Goal: Transaction & Acquisition: Purchase product/service

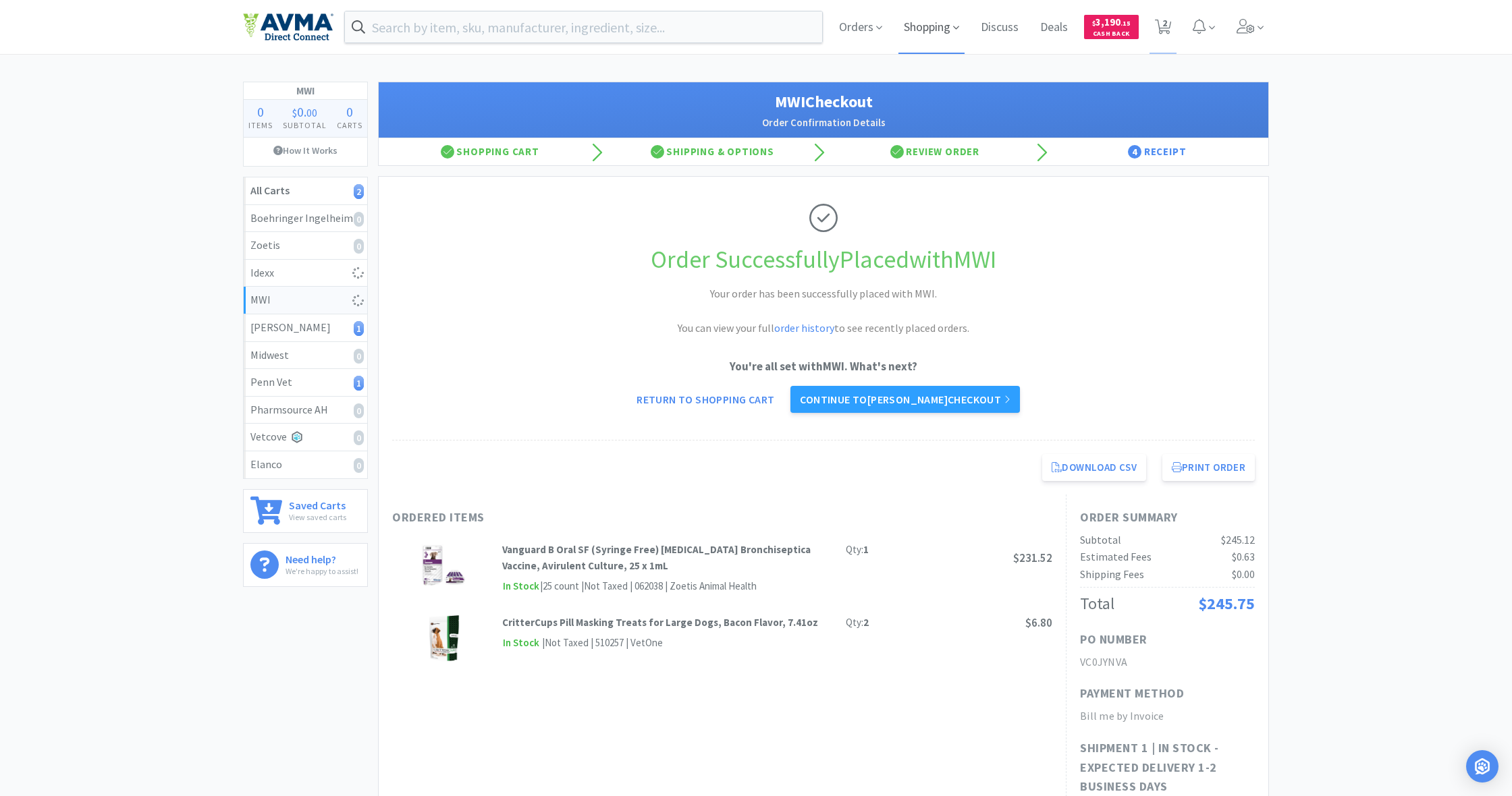
click at [931, 29] on span "Shopping" at bounding box center [931, 27] width 66 height 54
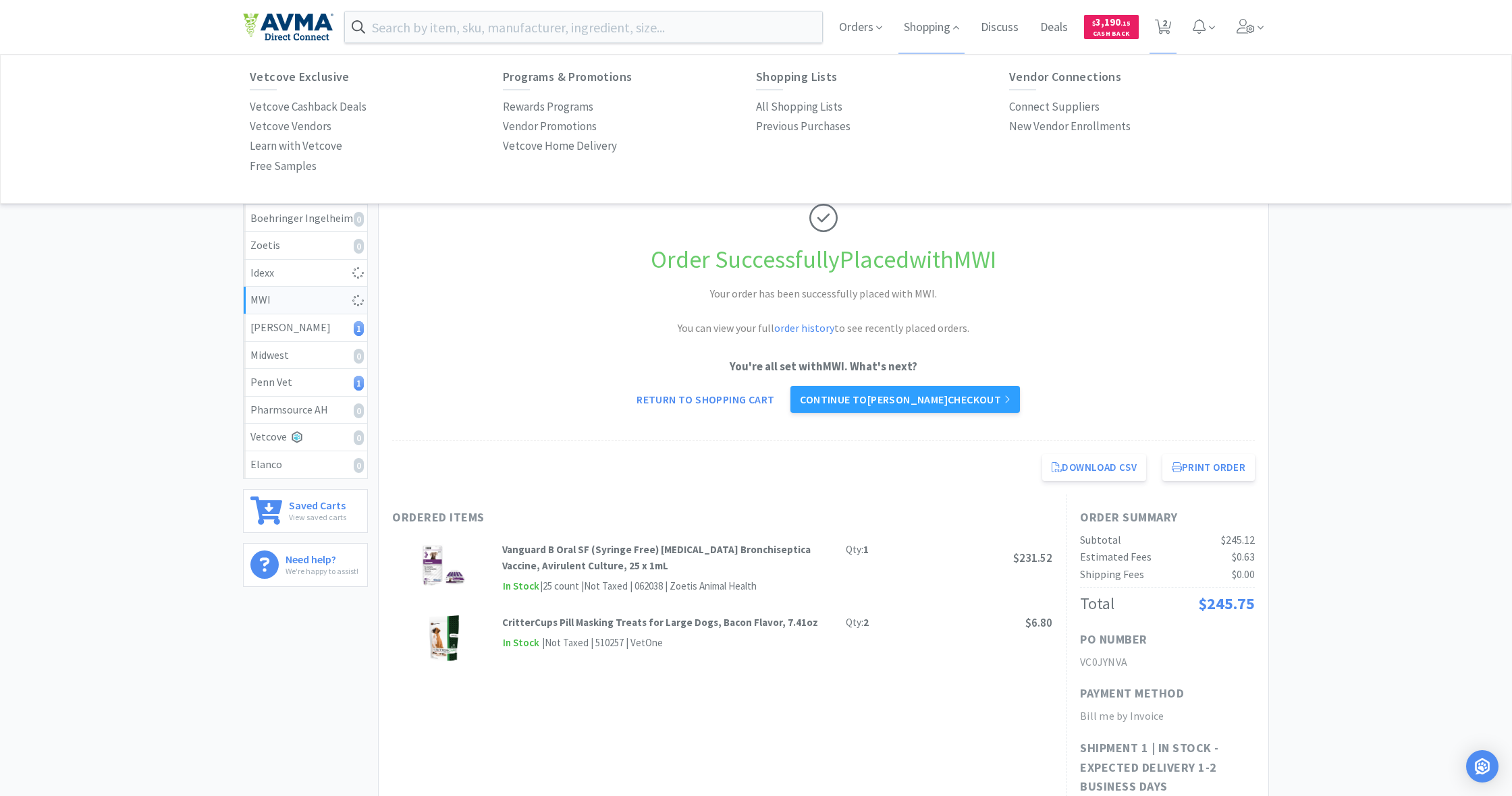
drag, startPoint x: 791, startPoint y: 105, endPoint x: 739, endPoint y: 113, distance: 52.6
click at [791, 105] on p "All Shopping Lists" at bounding box center [799, 107] width 86 height 18
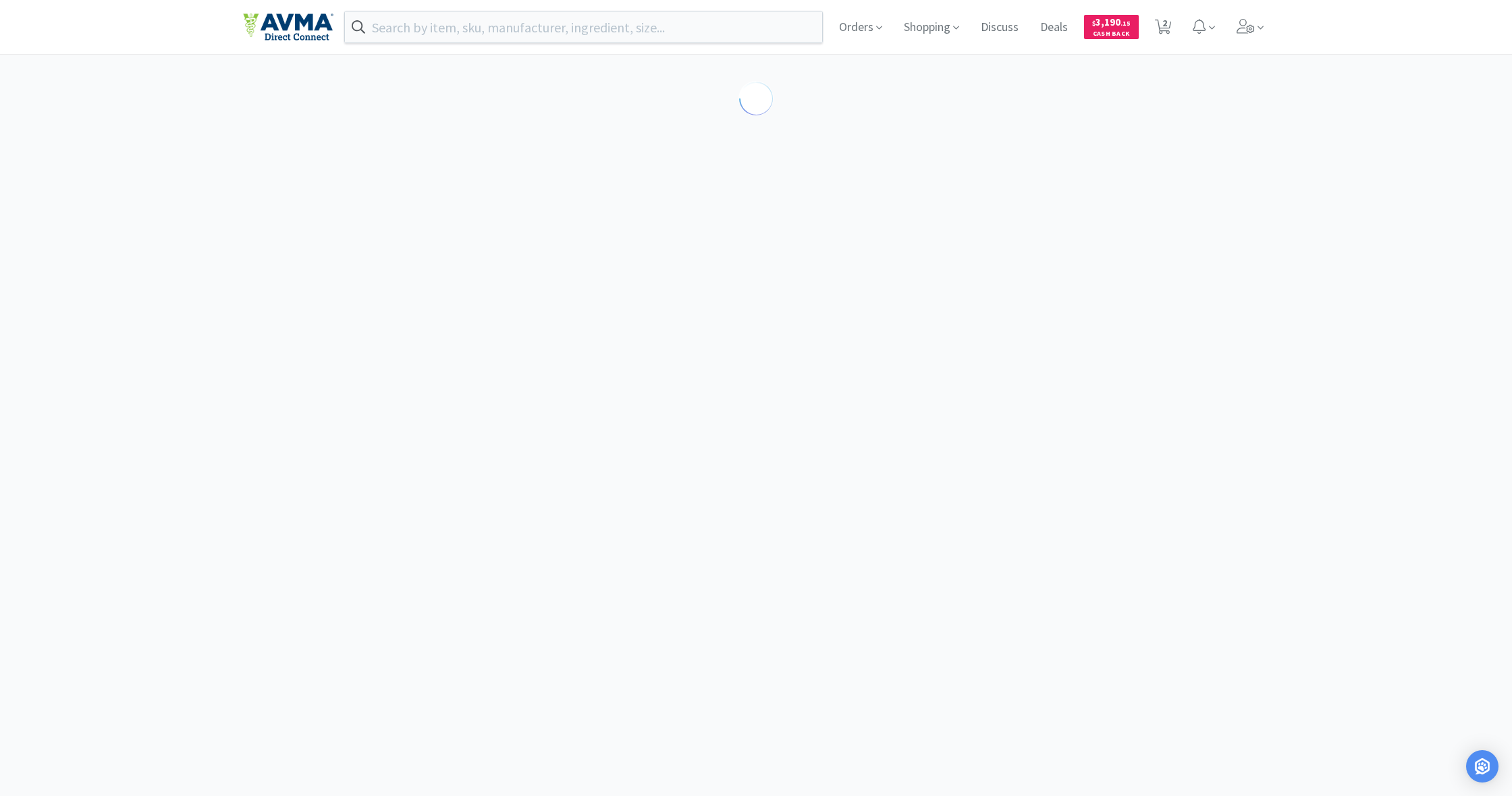
select select "1"
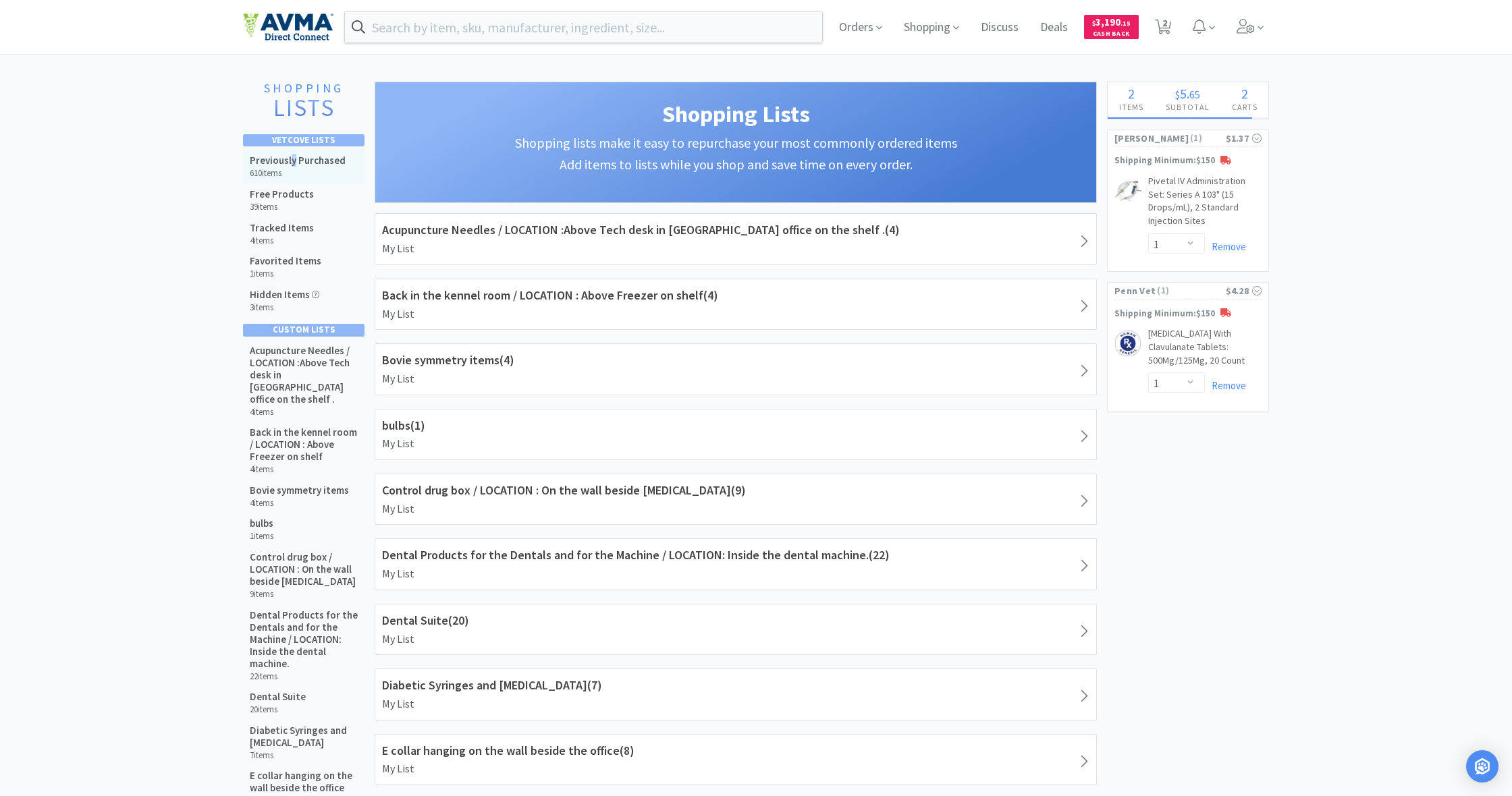
drag, startPoint x: 290, startPoint y: 157, endPoint x: 302, endPoint y: 164, distance: 13.9
click at [297, 162] on h5 "Previously Purchased" at bounding box center [298, 160] width 96 height 12
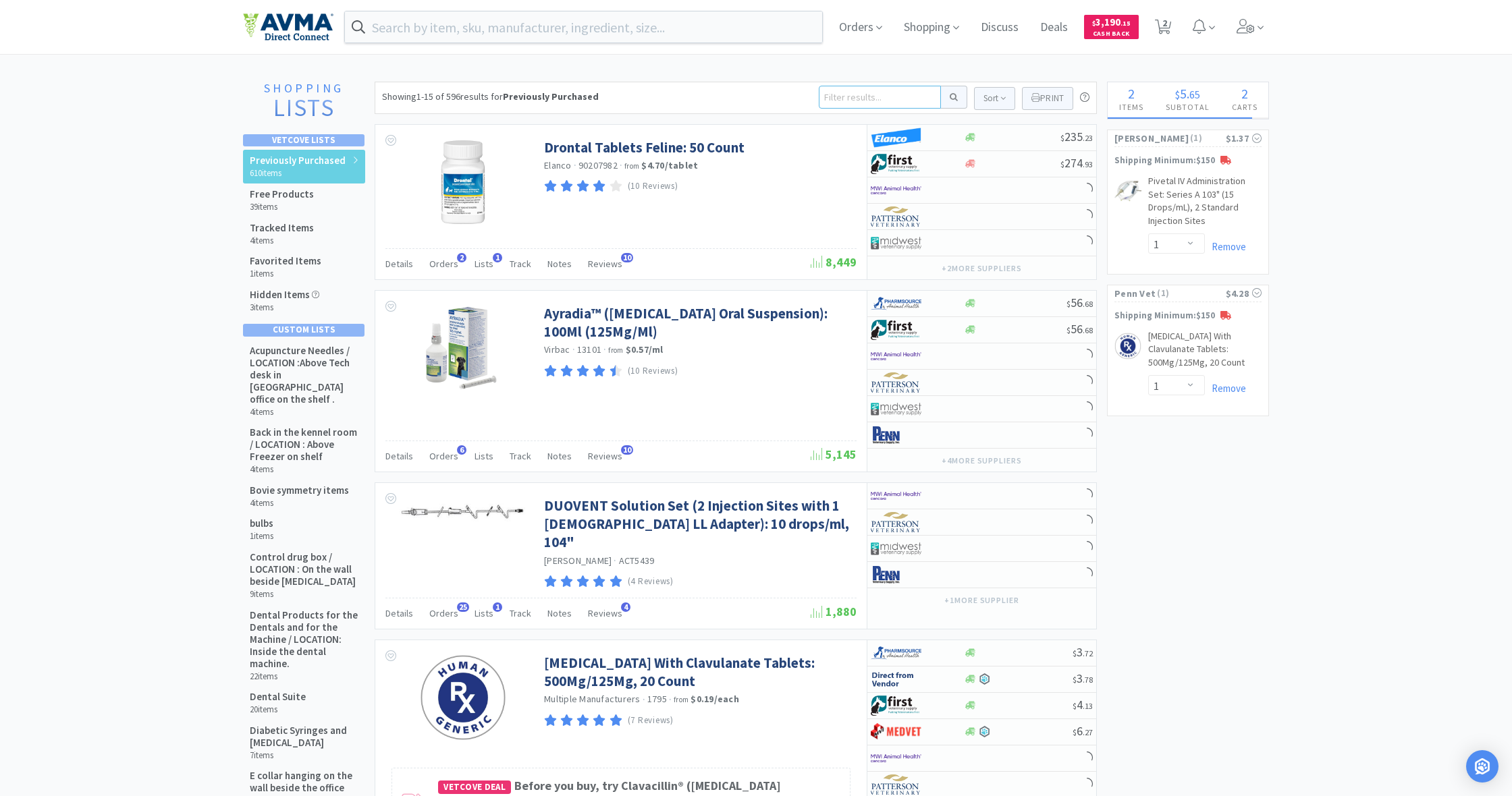
click at [834, 93] on input at bounding box center [880, 97] width 122 height 23
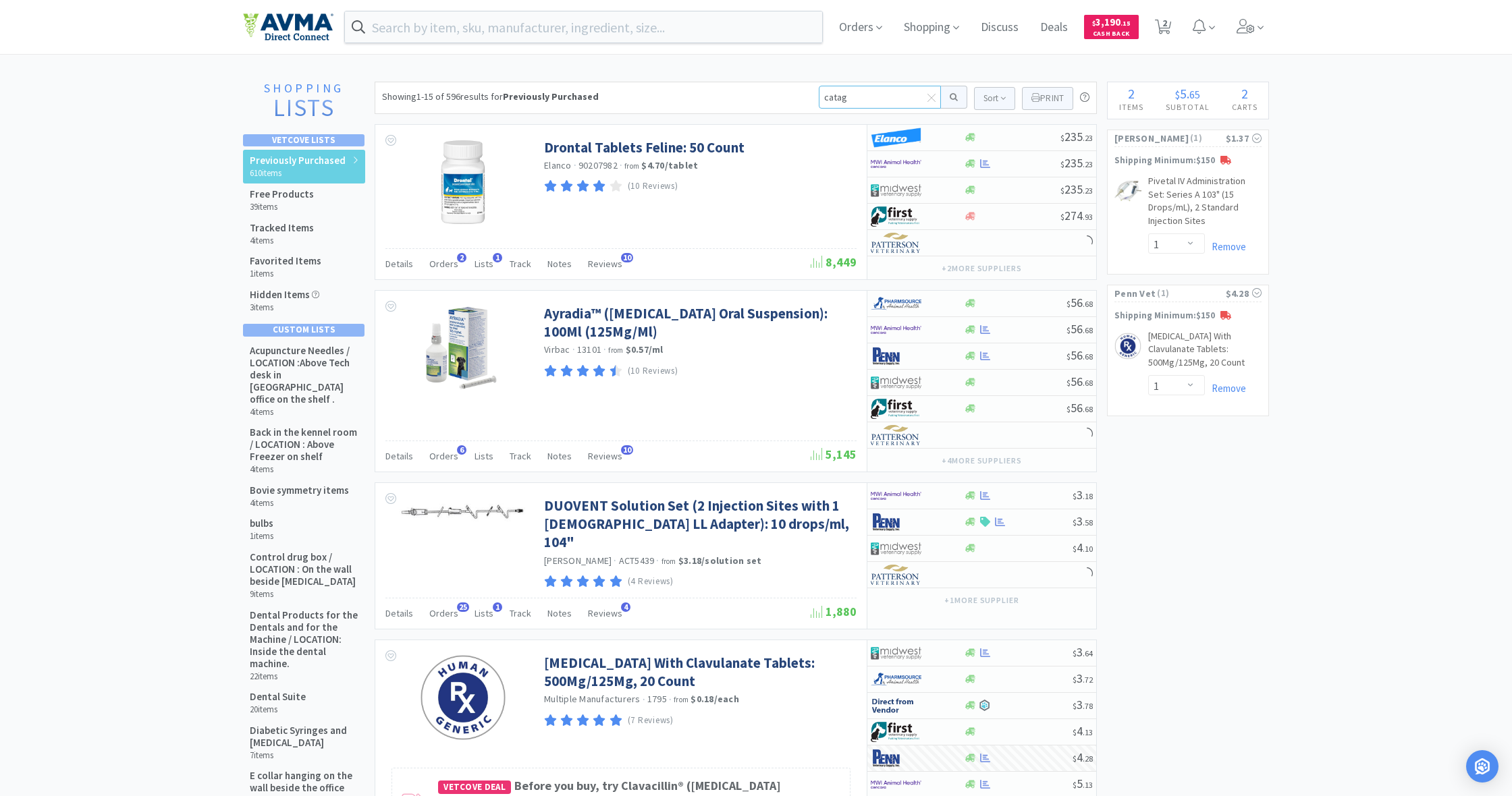
type input "catago"
click at [952, 97] on button at bounding box center [954, 97] width 26 height 23
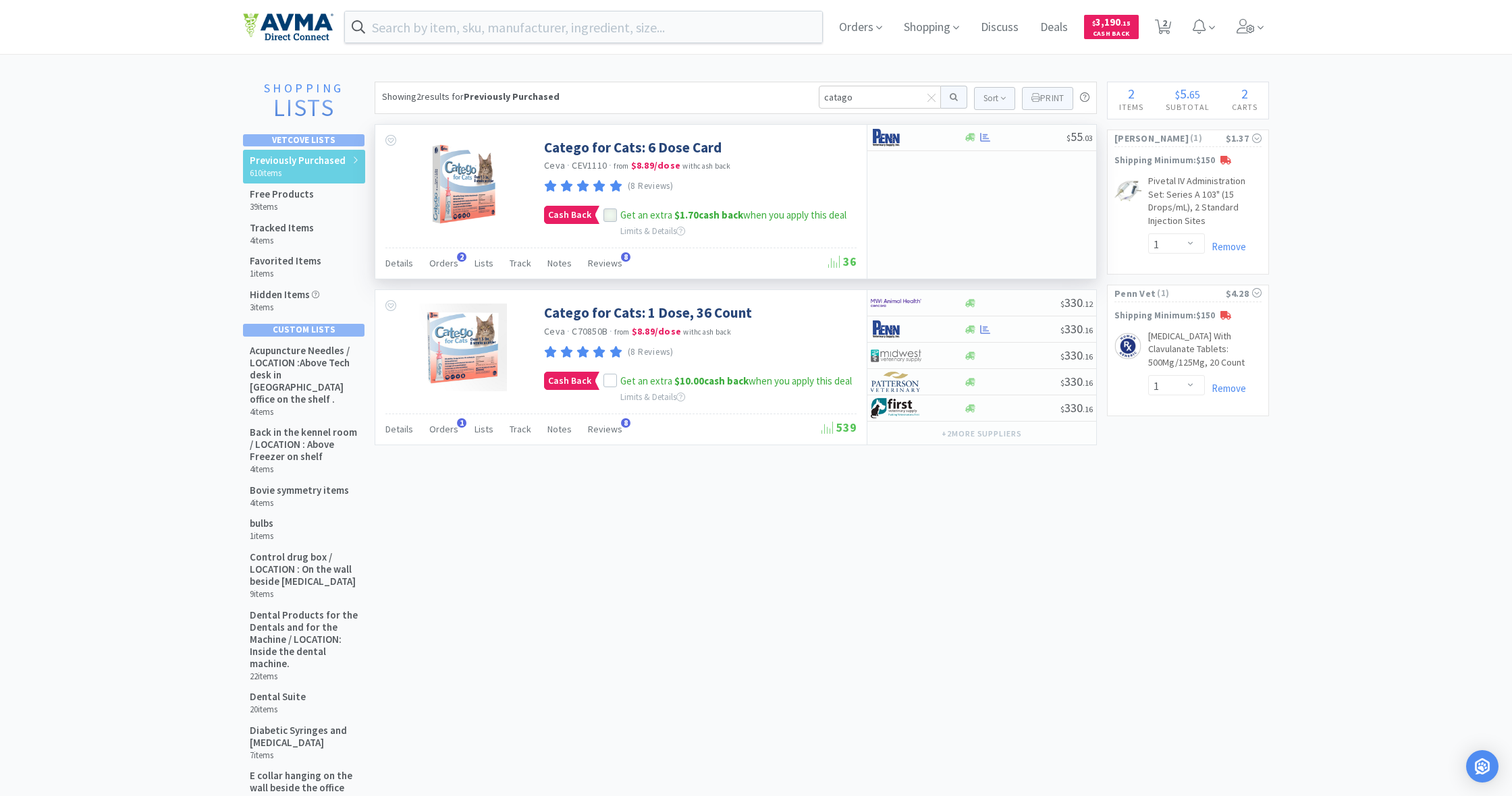
click at [612, 216] on icon at bounding box center [610, 215] width 9 height 9
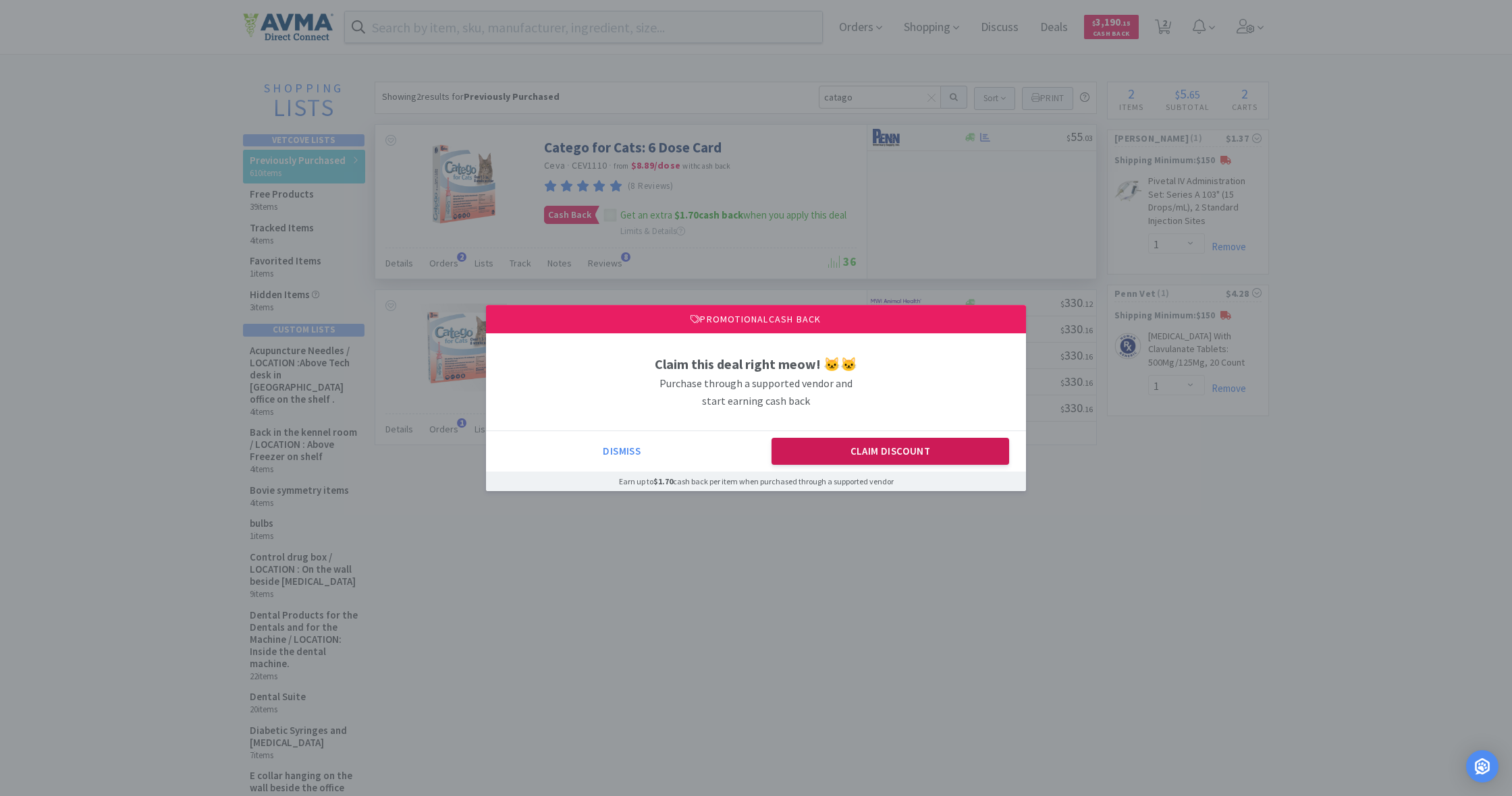
click at [846, 447] on button "Claim Discount" at bounding box center [890, 451] width 238 height 27
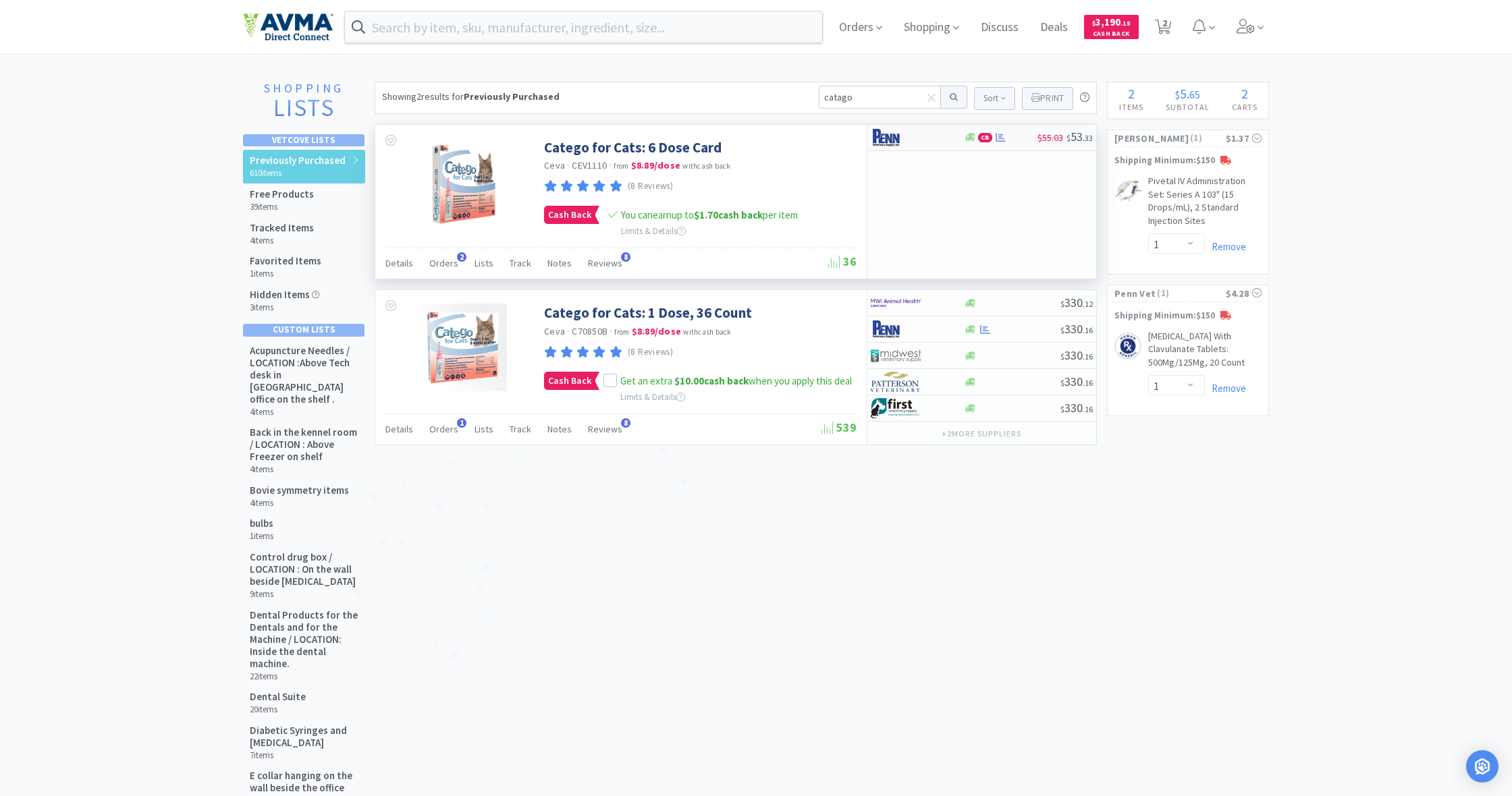
click at [971, 142] on icon at bounding box center [970, 137] width 10 height 10
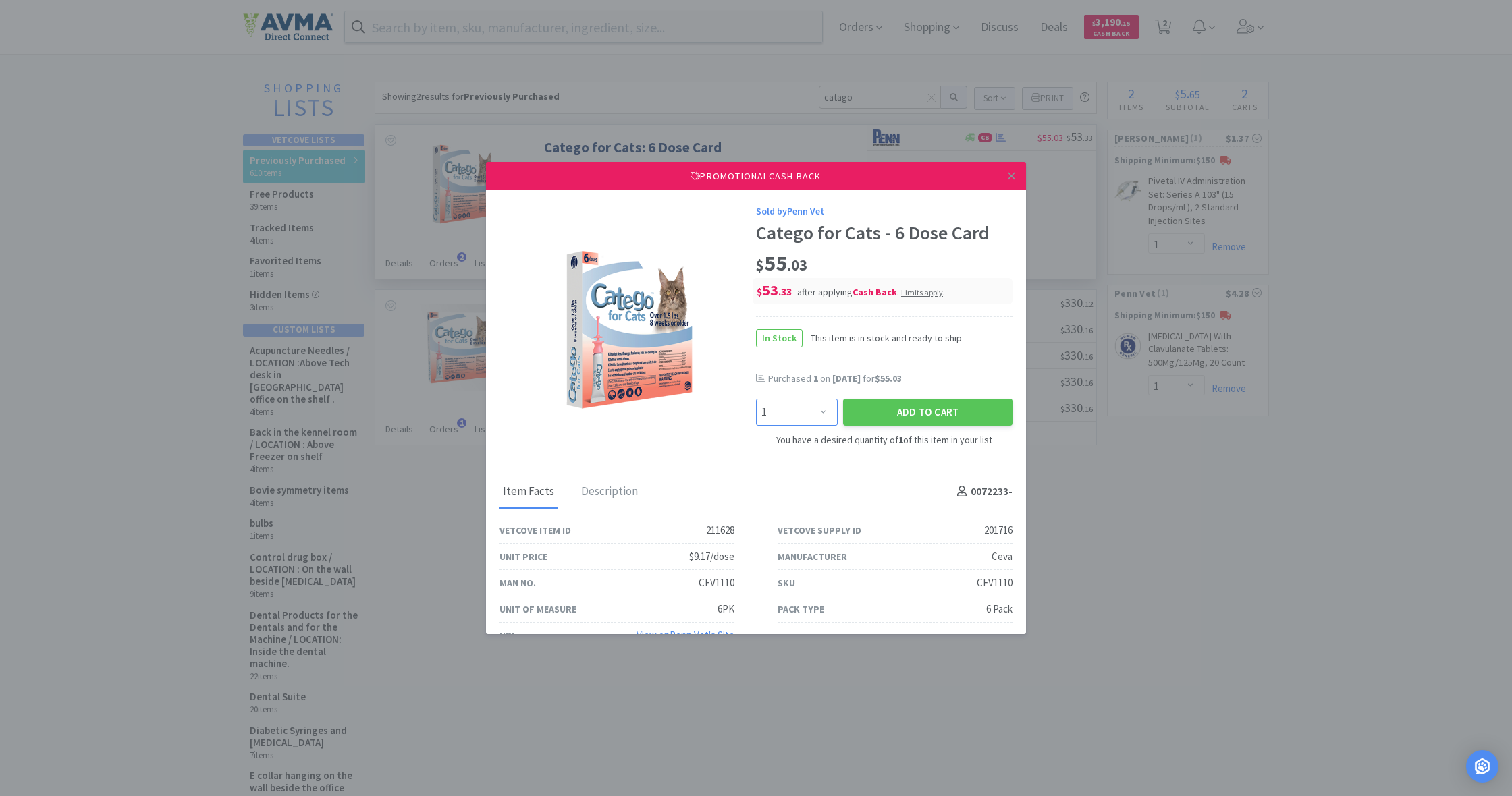
select select "2"
click at [923, 409] on button "Add to Cart" at bounding box center [928, 412] width 169 height 27
select select "2"
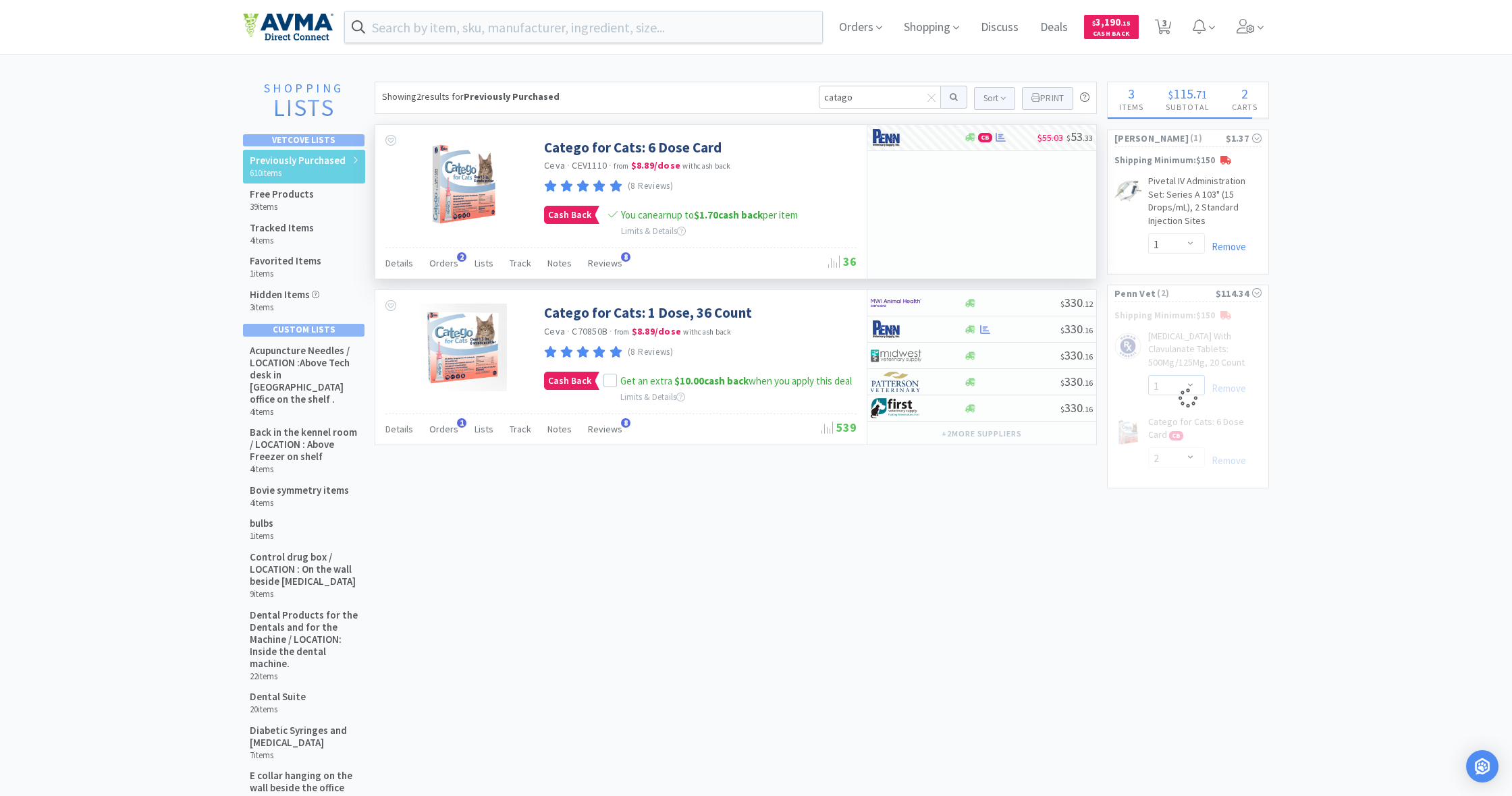
select select "6"
drag, startPoint x: 851, startPoint y: 100, endPoint x: 775, endPoint y: 102, distance: 76.0
click at [775, 102] on div "Showing 2 results for Previously Purchased catago Sort Print Previously Purchas…" at bounding box center [735, 98] width 722 height 32
type input "fvrcpc"
click at [952, 97] on button at bounding box center [954, 97] width 26 height 23
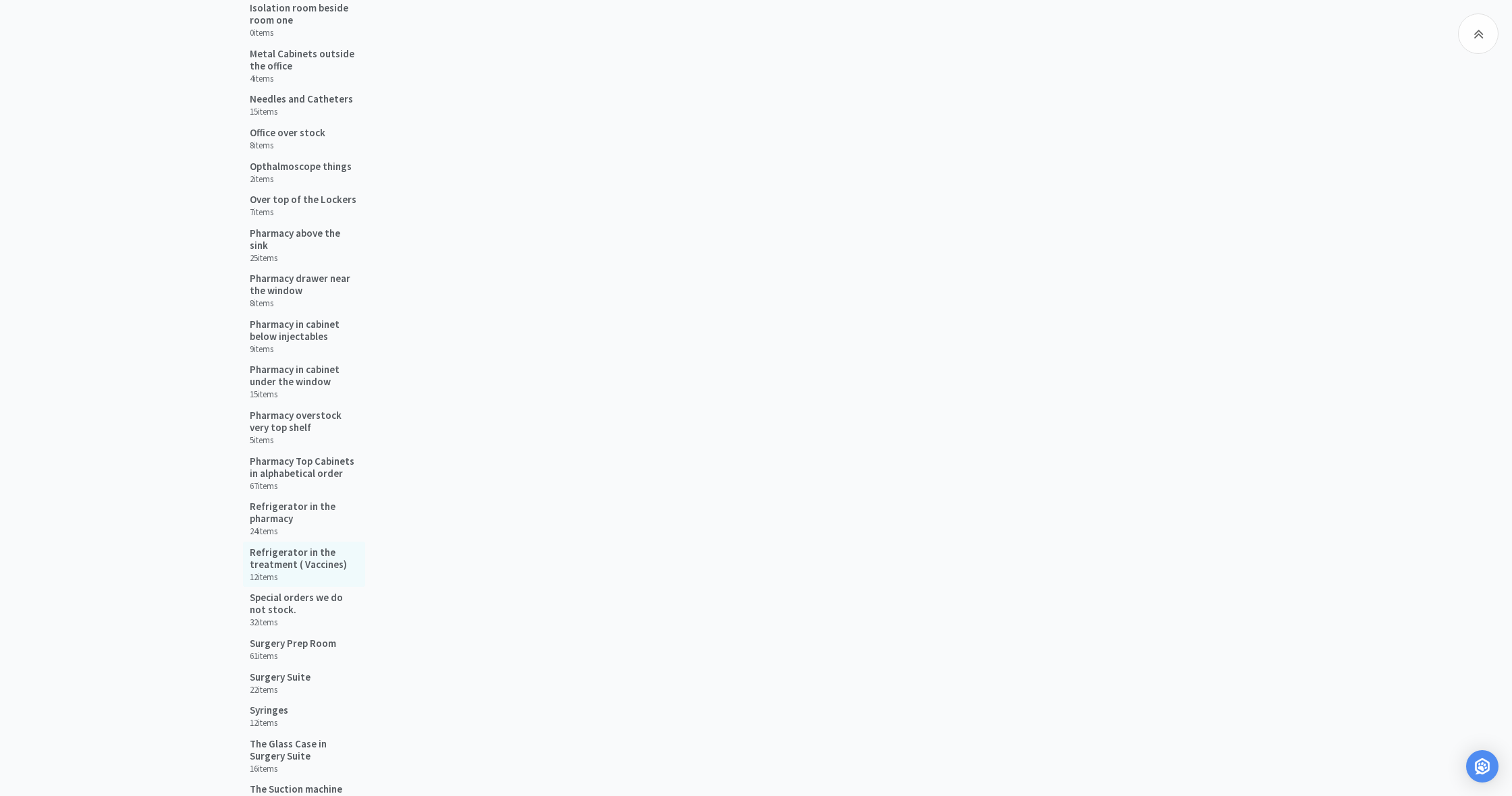
scroll to position [1117, 0]
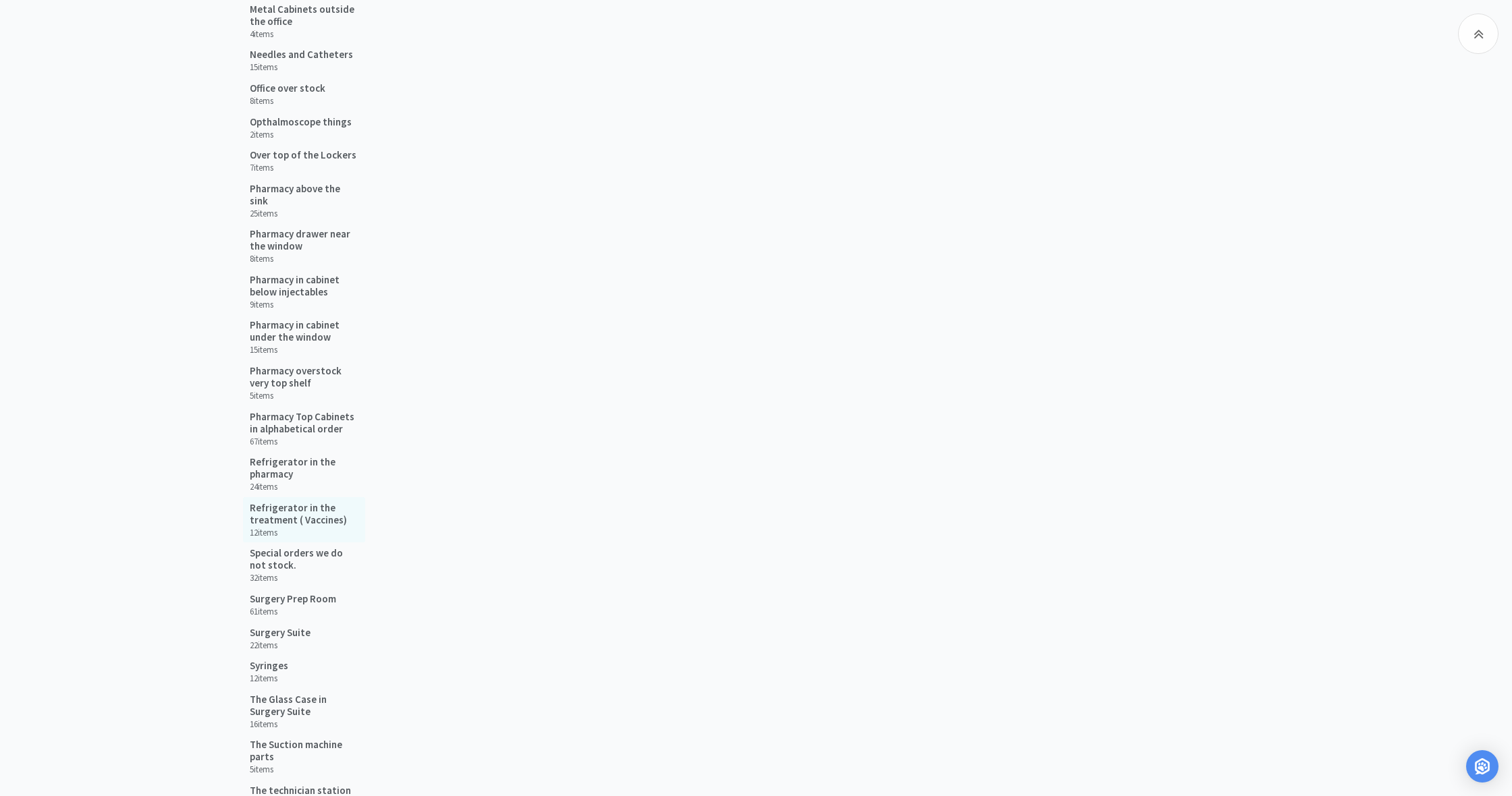
click at [288, 503] on h5 "Refrigerator in the treatment ( Vaccines)" at bounding box center [304, 514] width 109 height 25
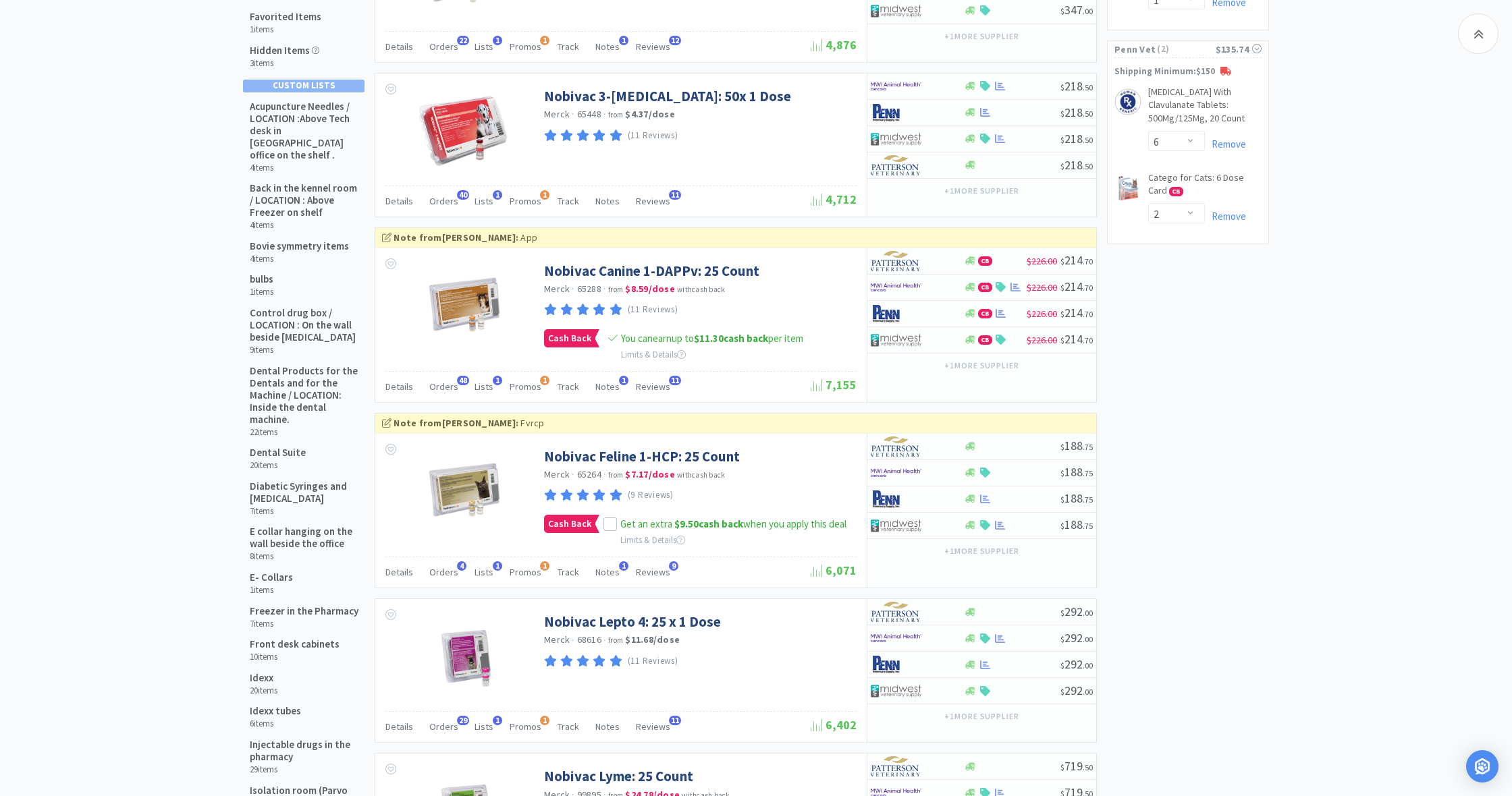
scroll to position [245, 0]
click at [970, 496] on icon at bounding box center [970, 500] width 10 height 8
select select "1"
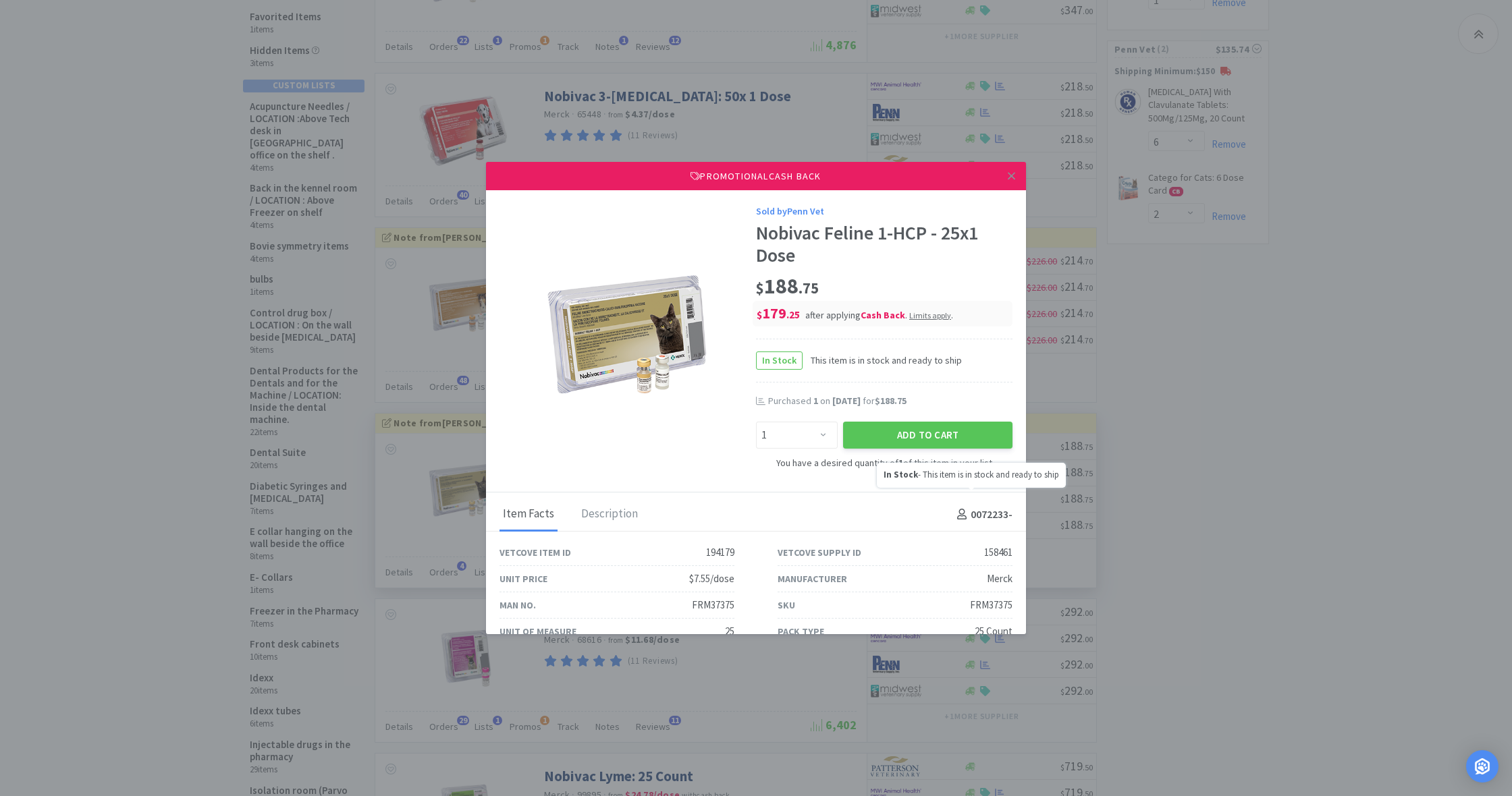
scroll to position [246, 0]
click at [933, 426] on button "Add to Cart" at bounding box center [928, 435] width 169 height 27
select select "1"
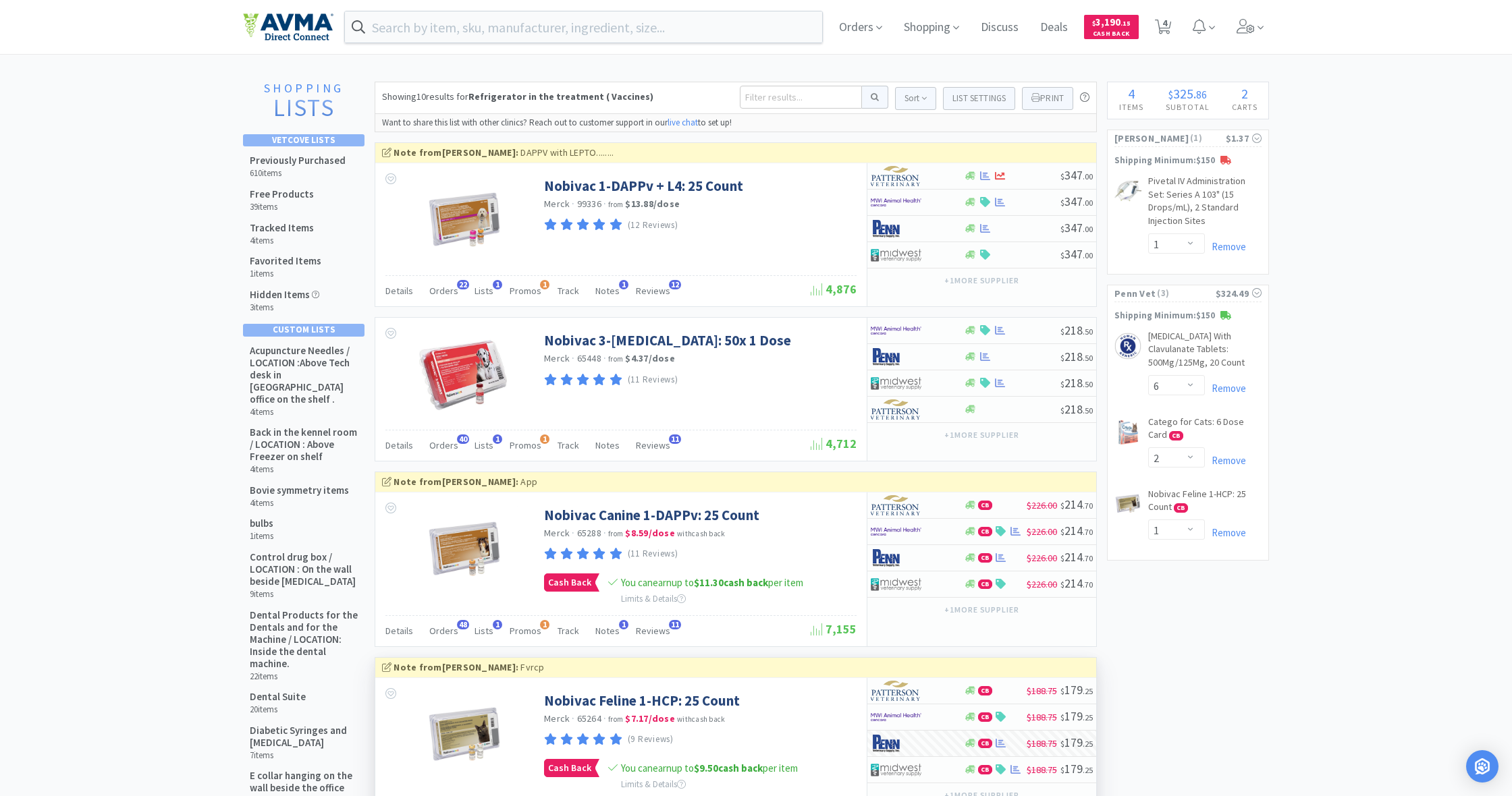
scroll to position [0, 0]
click at [1164, 27] on span "4" at bounding box center [1164, 22] width 5 height 54
select select "1"
select select "6"
select select "2"
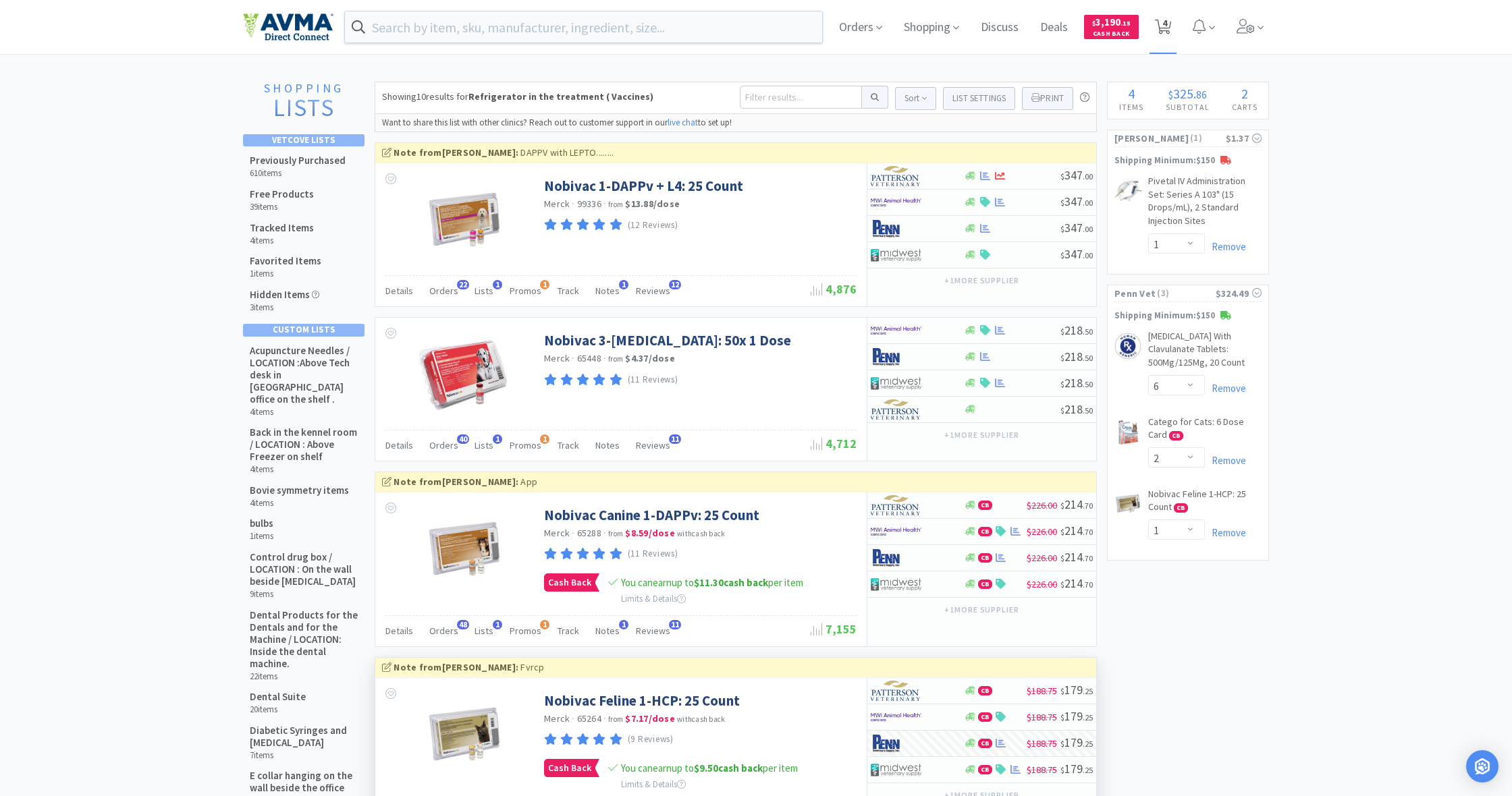
select select "1"
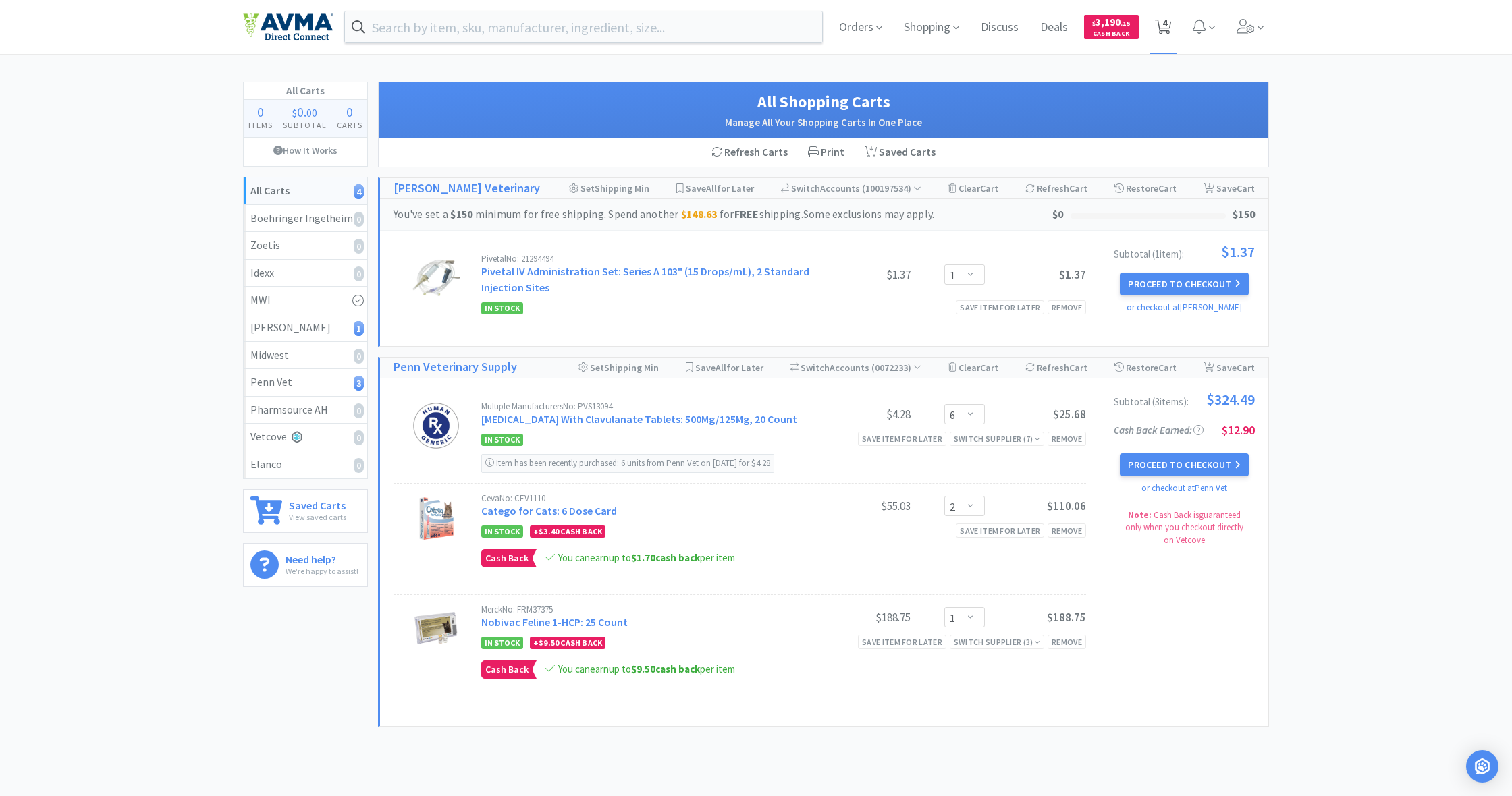
scroll to position [6, 0]
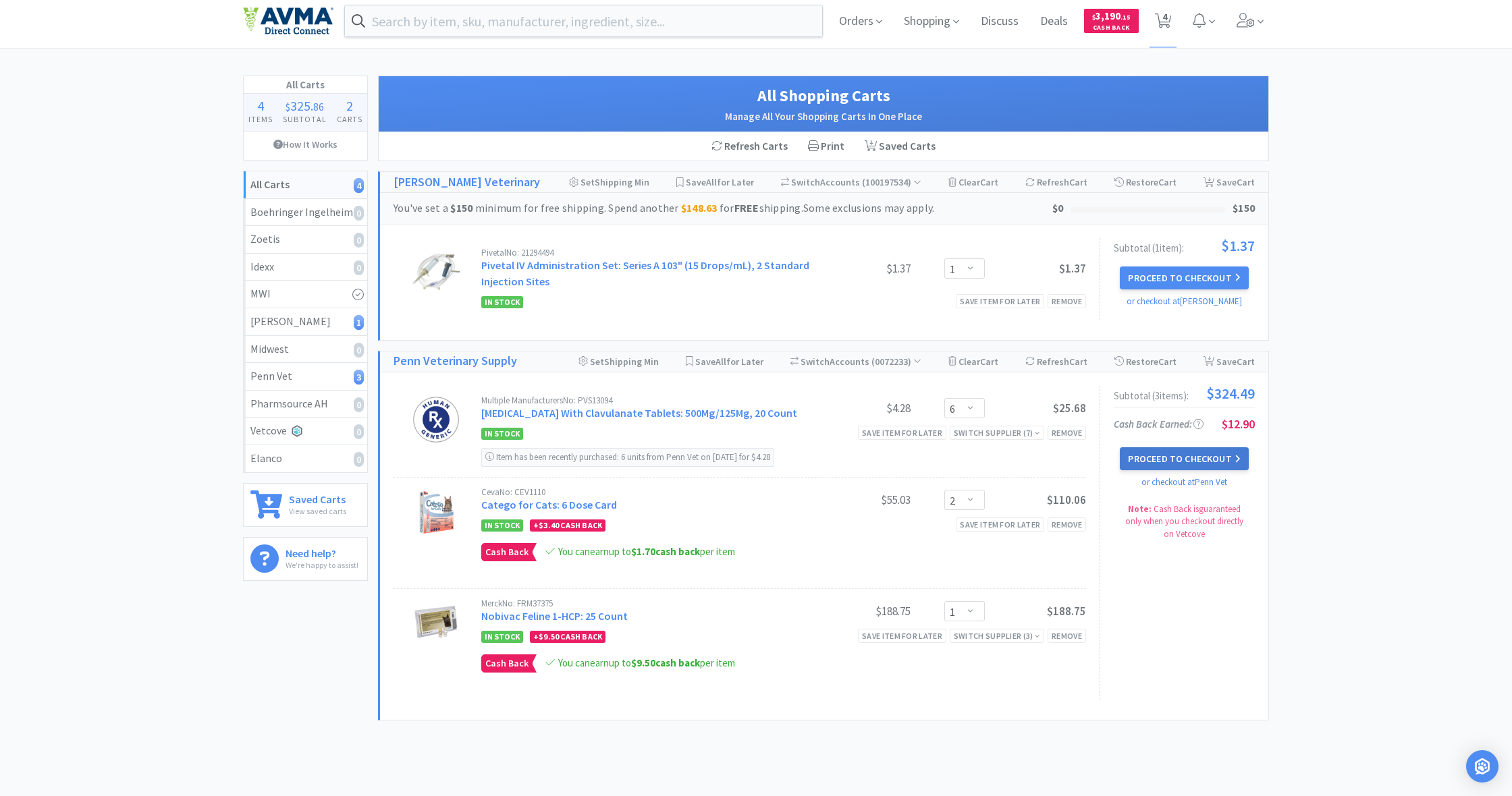
click at [1181, 458] on button "Proceed to Checkout" at bounding box center [1184, 458] width 129 height 23
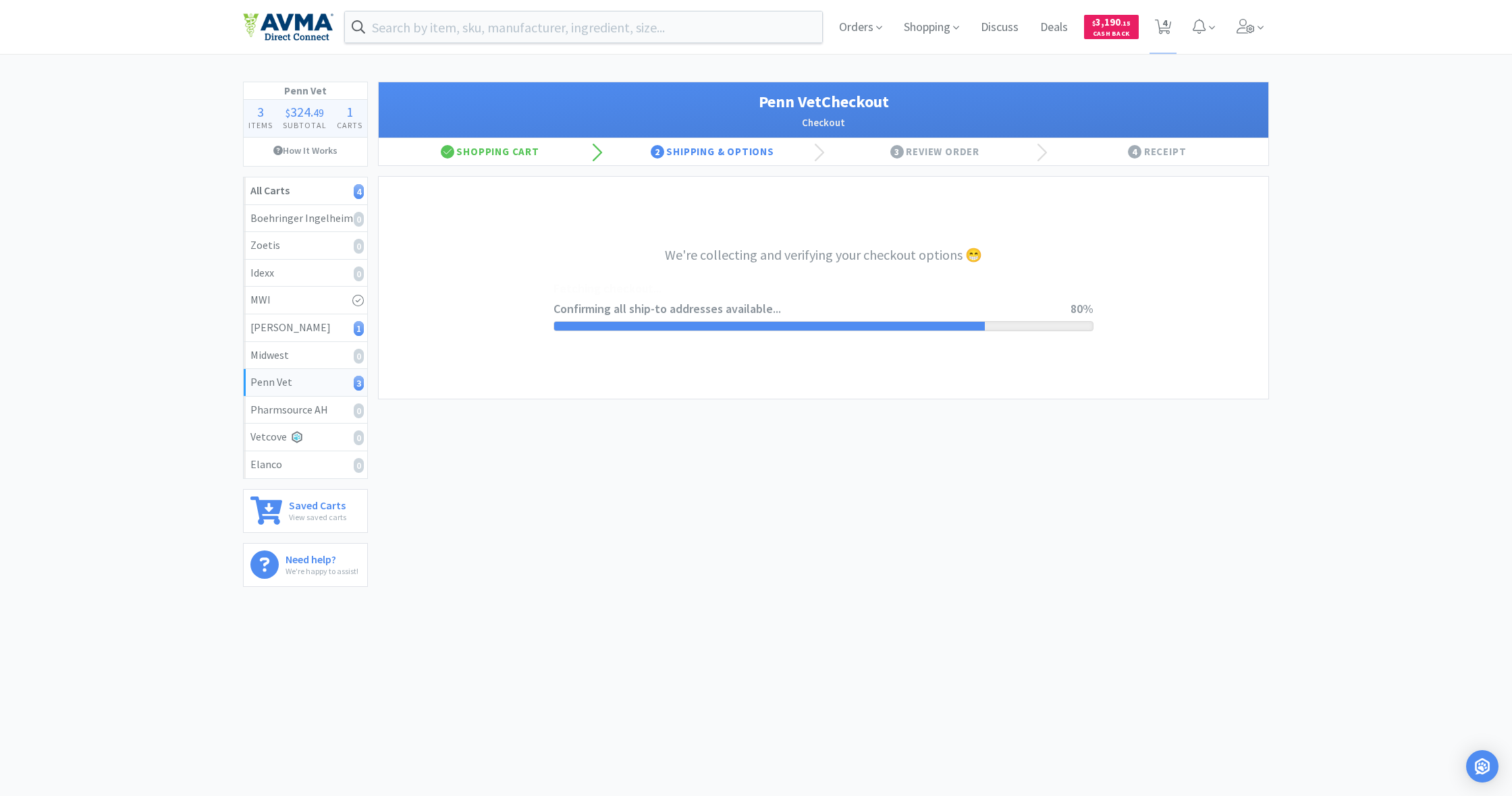
select select "terms"
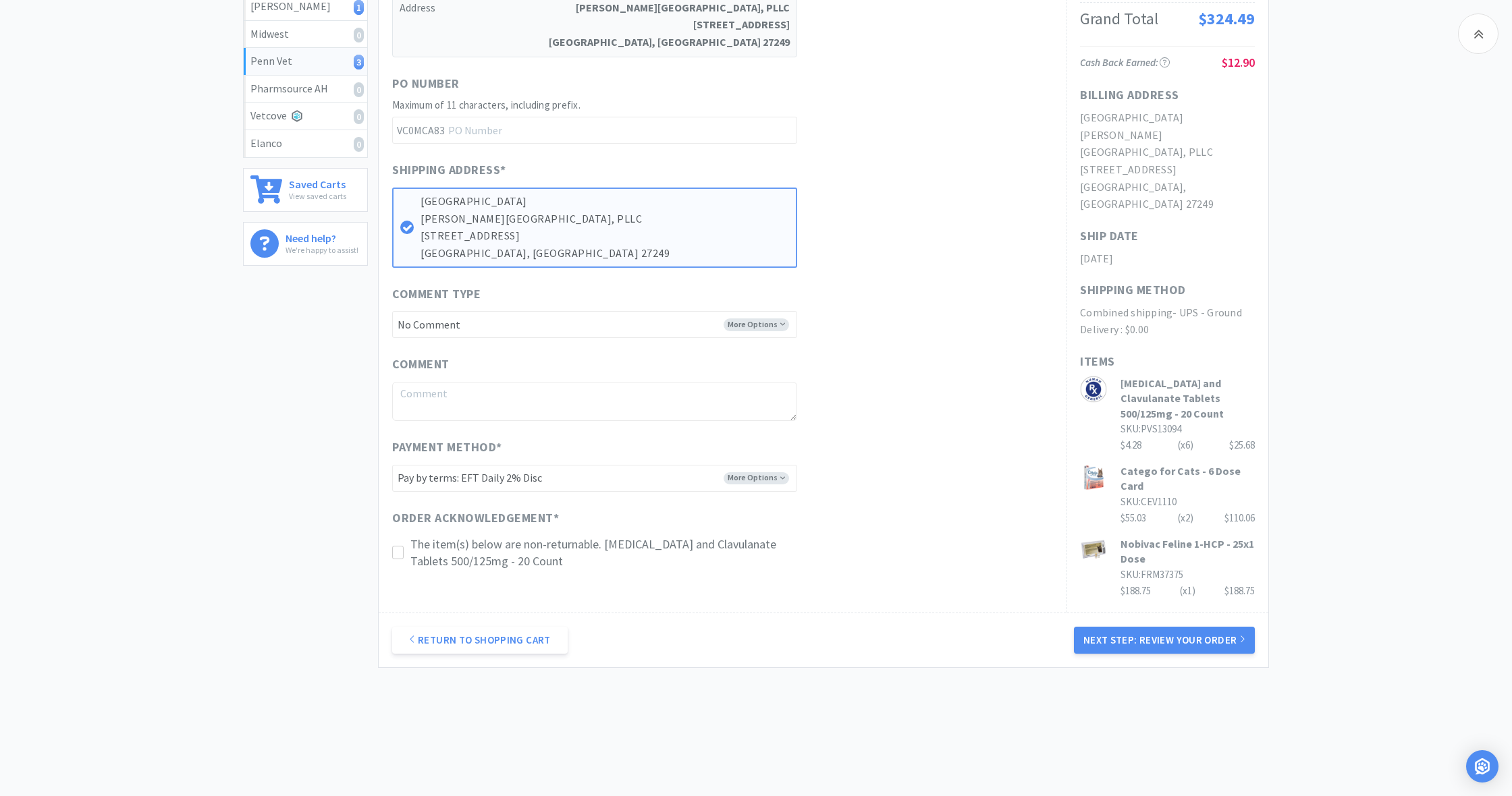
scroll to position [321, 0]
drag, startPoint x: 400, startPoint y: 548, endPoint x: 438, endPoint y: 560, distance: 39.8
click at [400, 548] on icon at bounding box center [397, 553] width 10 height 10
click at [1165, 635] on button "Next Step: Review Your Order" at bounding box center [1164, 641] width 181 height 27
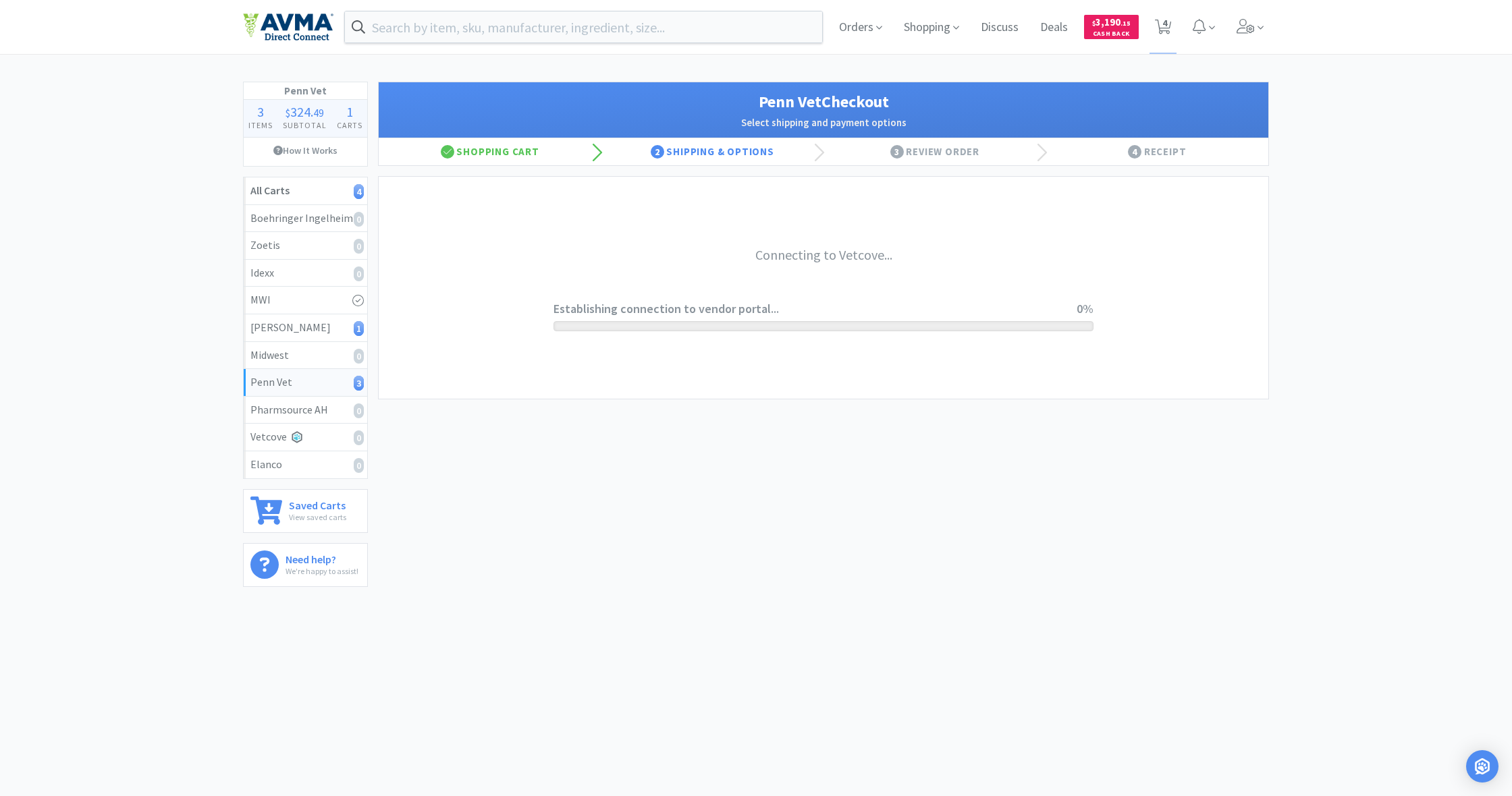
scroll to position [0, 0]
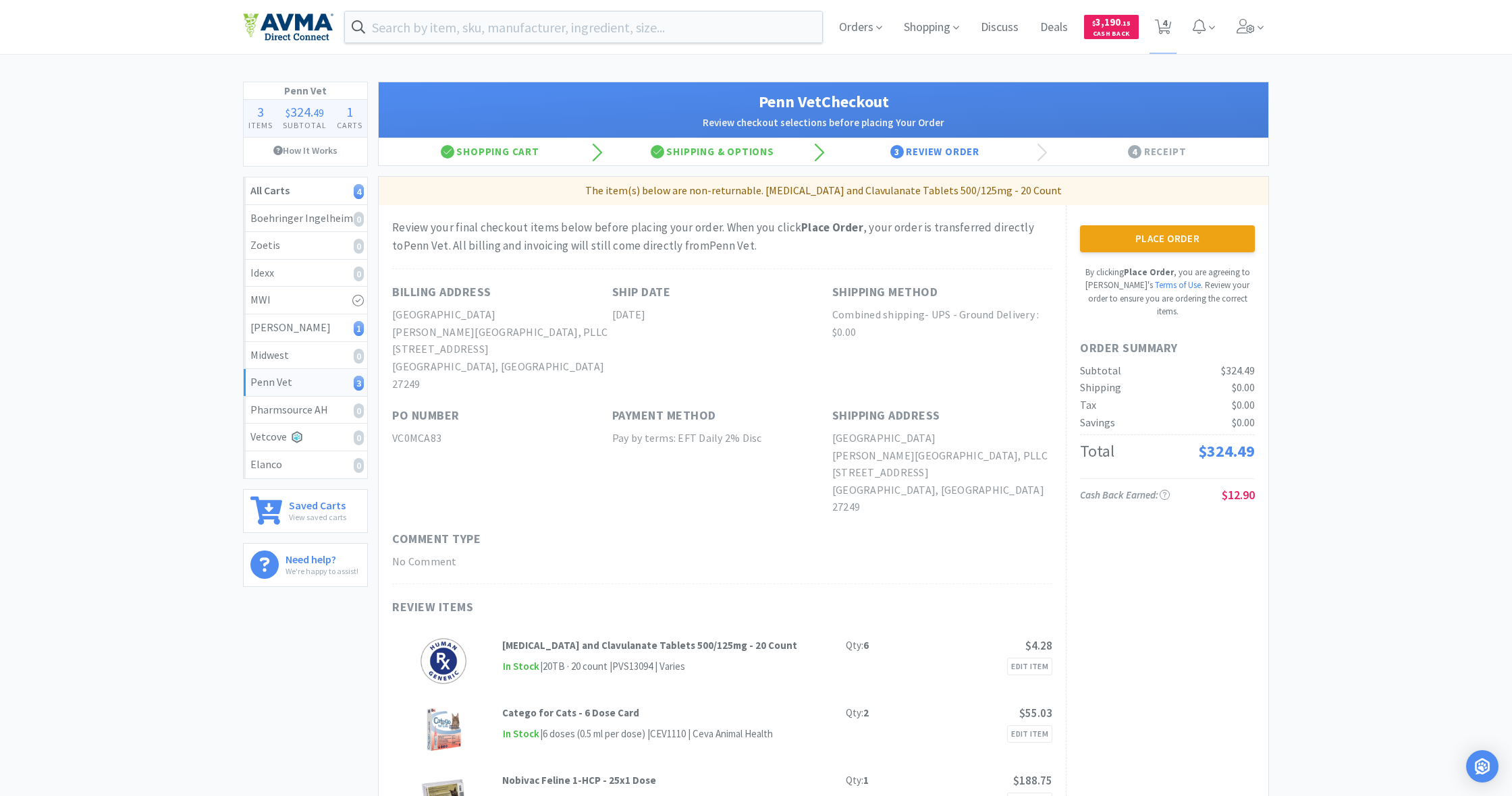
click at [1174, 234] on button "Place Order" at bounding box center [1167, 239] width 175 height 27
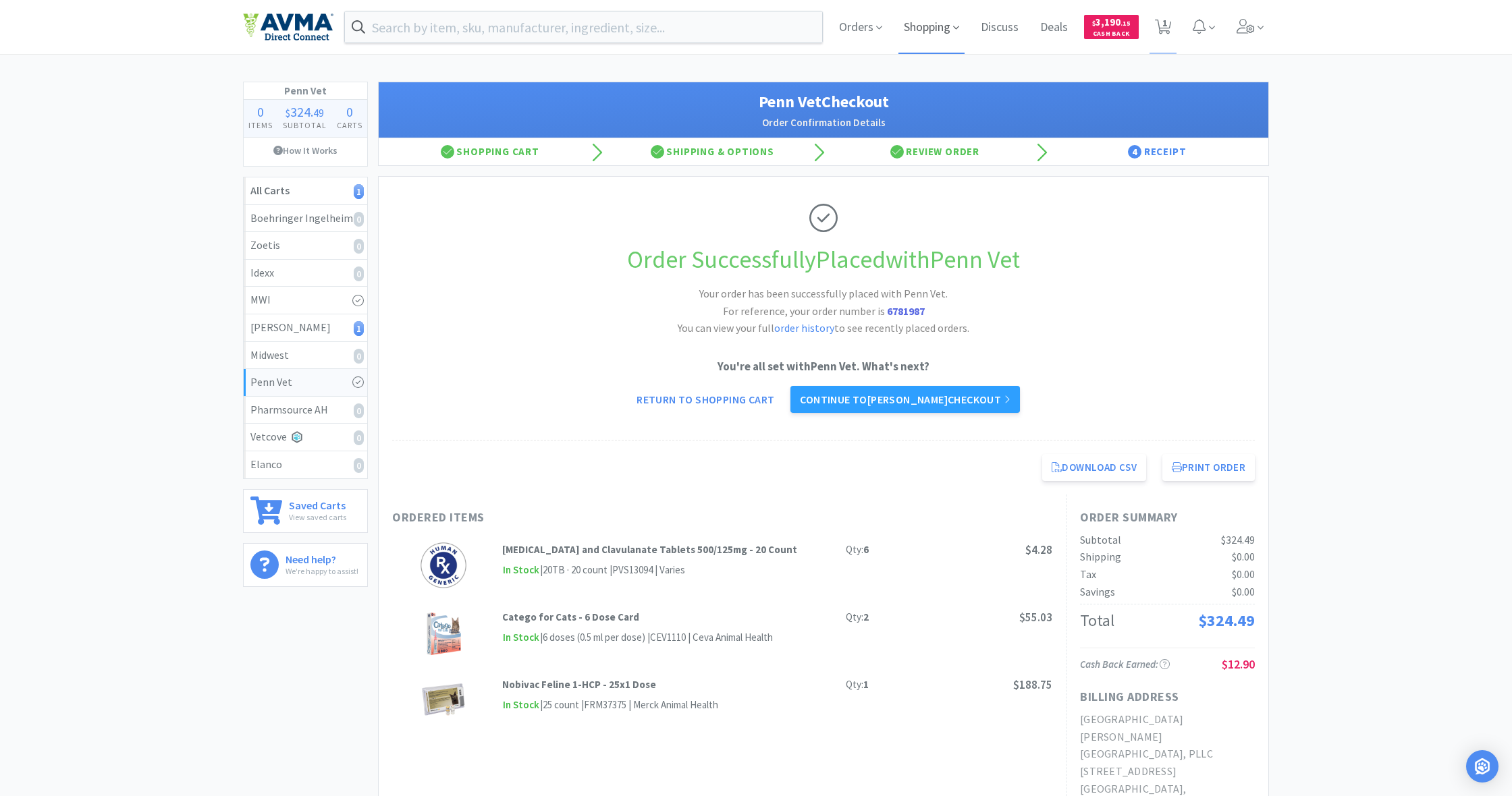
click at [938, 27] on span "Shopping" at bounding box center [931, 27] width 66 height 54
